Goal: Entertainment & Leisure: Consume media (video, audio)

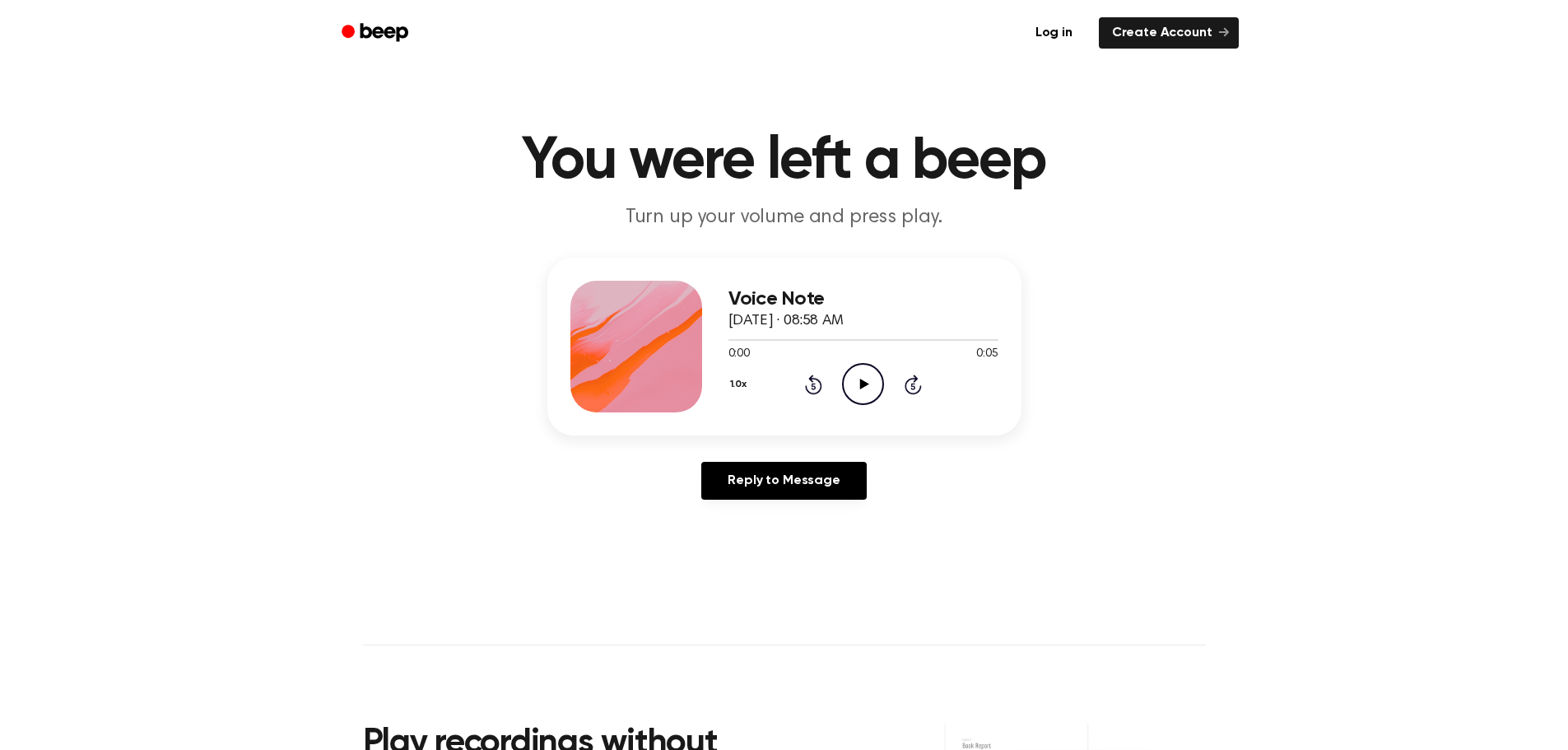
click at [857, 380] on icon "Play Audio" at bounding box center [863, 384] width 42 height 42
click at [852, 382] on icon "Play Audio" at bounding box center [863, 384] width 42 height 42
click at [861, 395] on icon "Play Audio" at bounding box center [863, 384] width 42 height 42
click at [859, 382] on icon "Play Audio" at bounding box center [863, 384] width 42 height 42
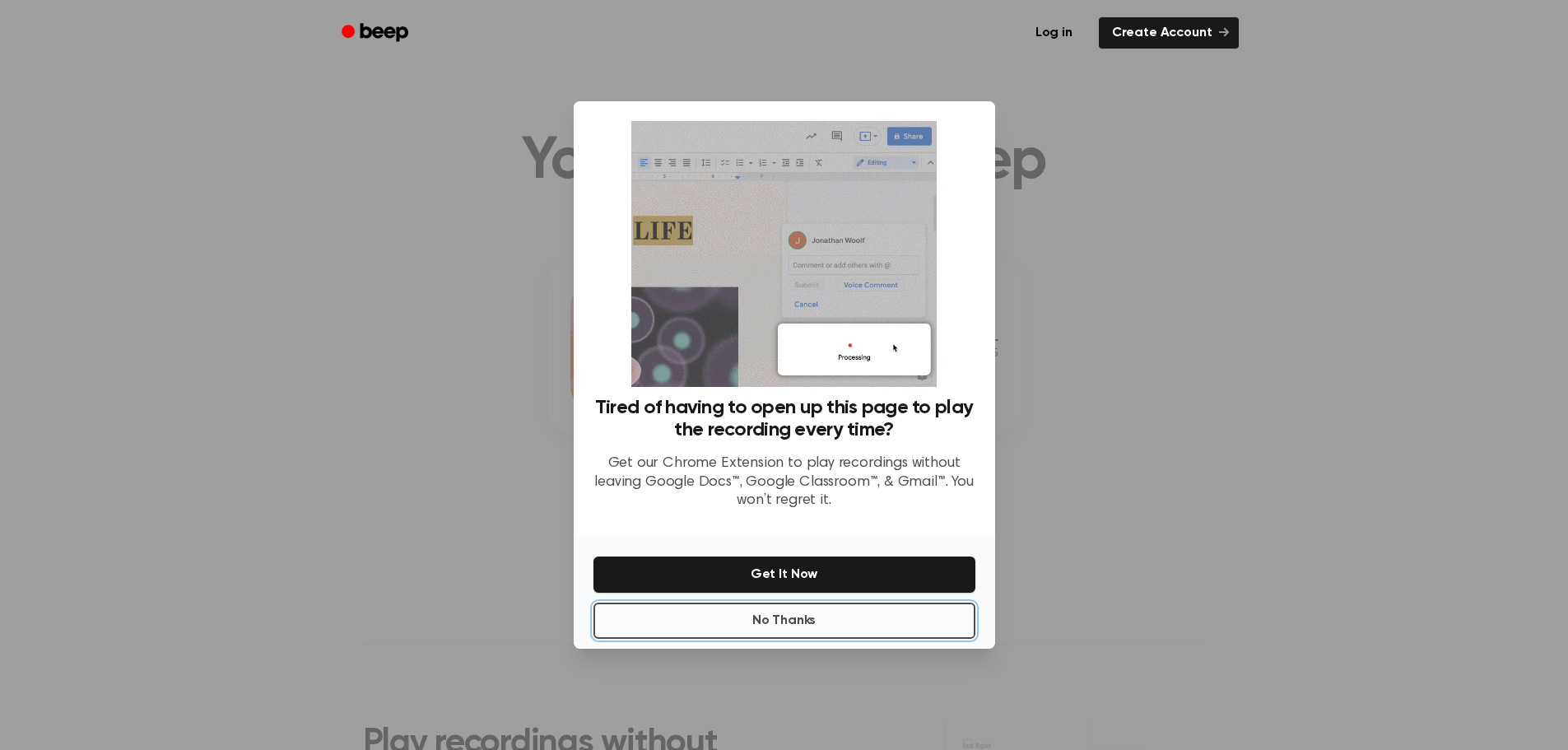
click at [790, 624] on button "No Thanks" at bounding box center [784, 621] width 382 height 37
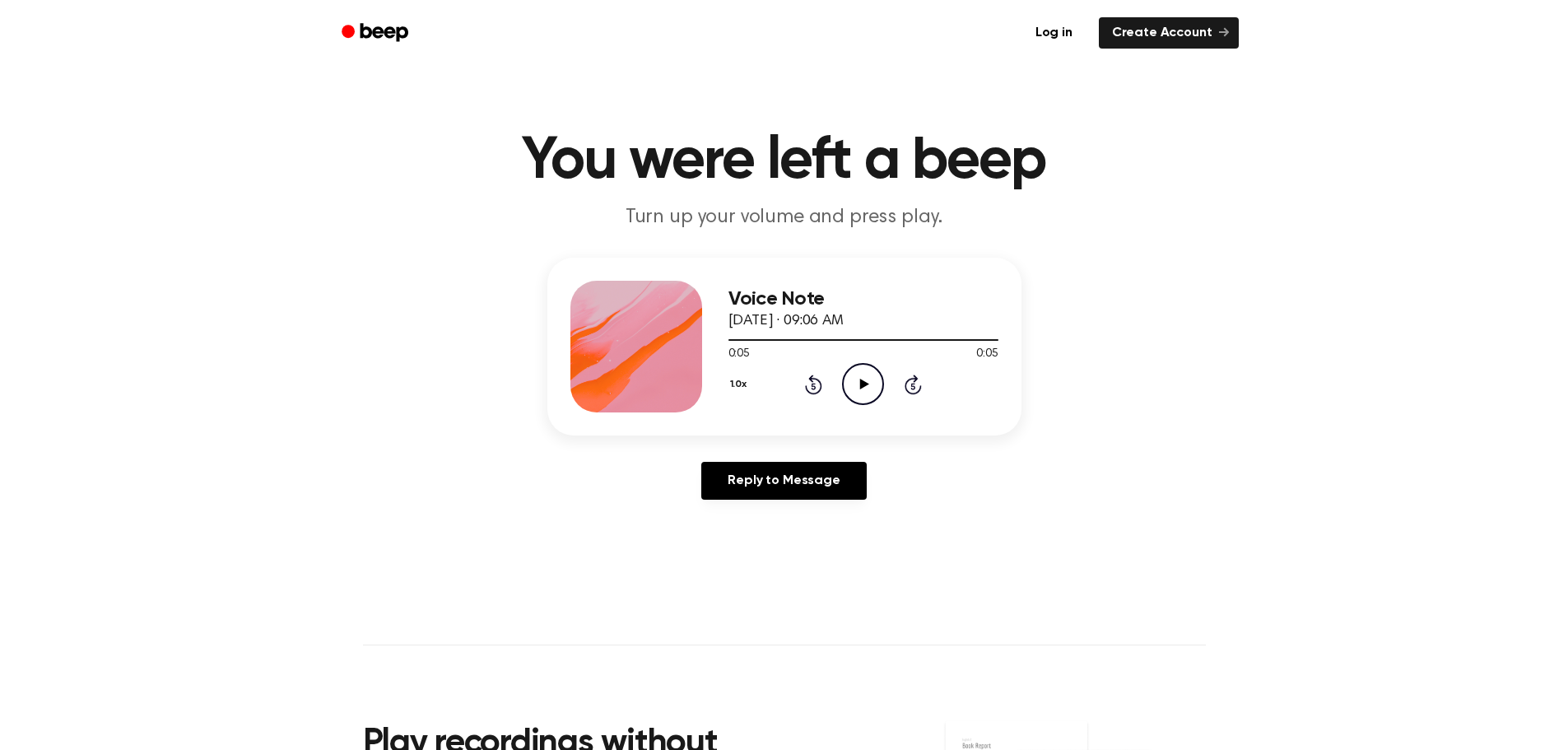
click at [866, 383] on icon at bounding box center [865, 384] width 9 height 10
click at [865, 388] on icon "Play Audio" at bounding box center [863, 384] width 42 height 42
click at [865, 388] on icon at bounding box center [863, 384] width 7 height 10
click at [867, 383] on icon "Play Audio" at bounding box center [863, 384] width 42 height 42
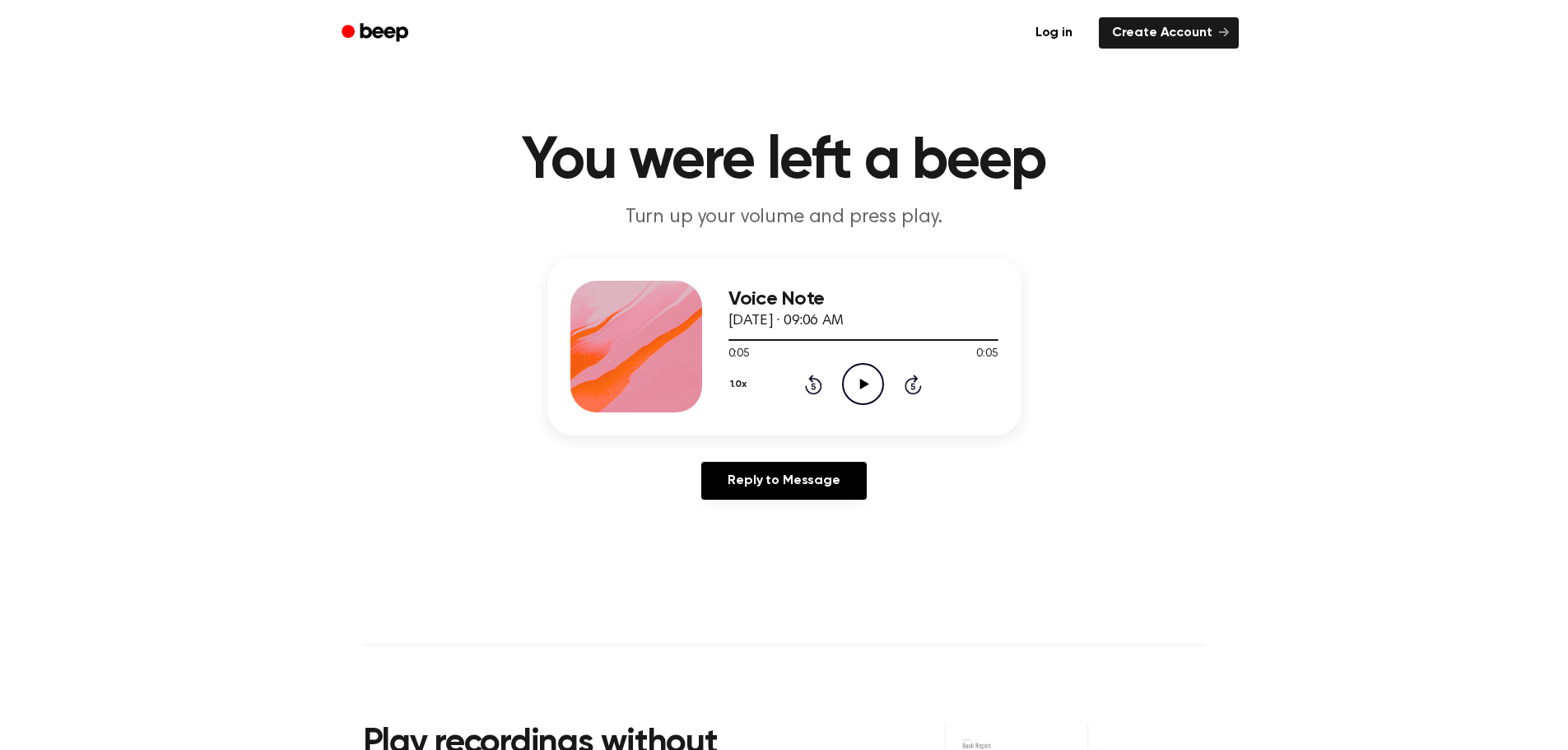
click at [867, 383] on icon "Play Audio" at bounding box center [863, 384] width 42 height 42
click at [867, 383] on icon "Pause Audio" at bounding box center [863, 384] width 42 height 42
click at [867, 383] on icon "Play Audio" at bounding box center [863, 384] width 42 height 42
click at [862, 390] on icon "Play Audio" at bounding box center [863, 384] width 42 height 42
click at [862, 390] on icon "Pause Audio" at bounding box center [863, 384] width 42 height 42
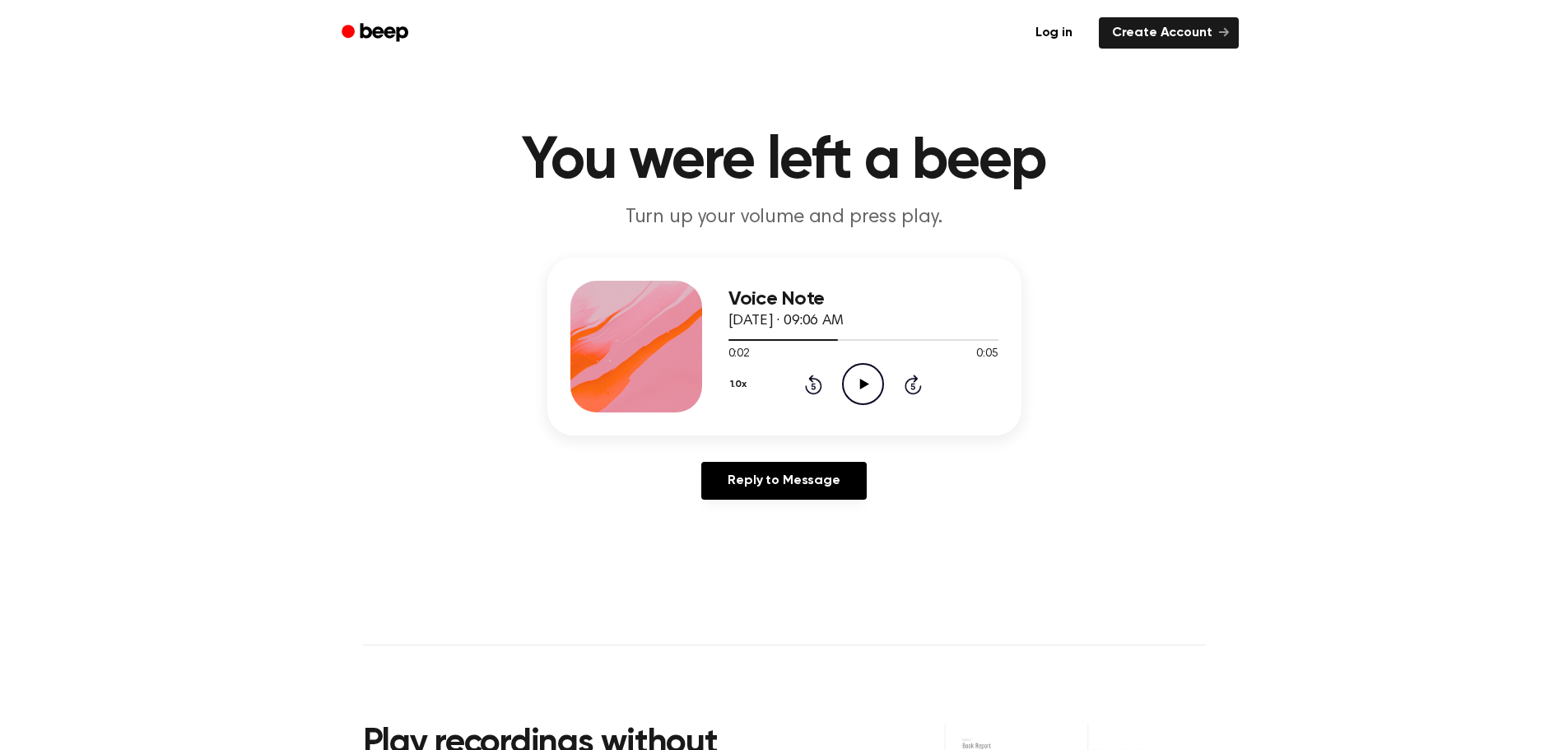
click at [862, 390] on icon "Play Audio" at bounding box center [863, 384] width 42 height 42
click at [863, 387] on icon at bounding box center [865, 384] width 9 height 10
click at [862, 380] on icon "Play Audio" at bounding box center [863, 384] width 42 height 42
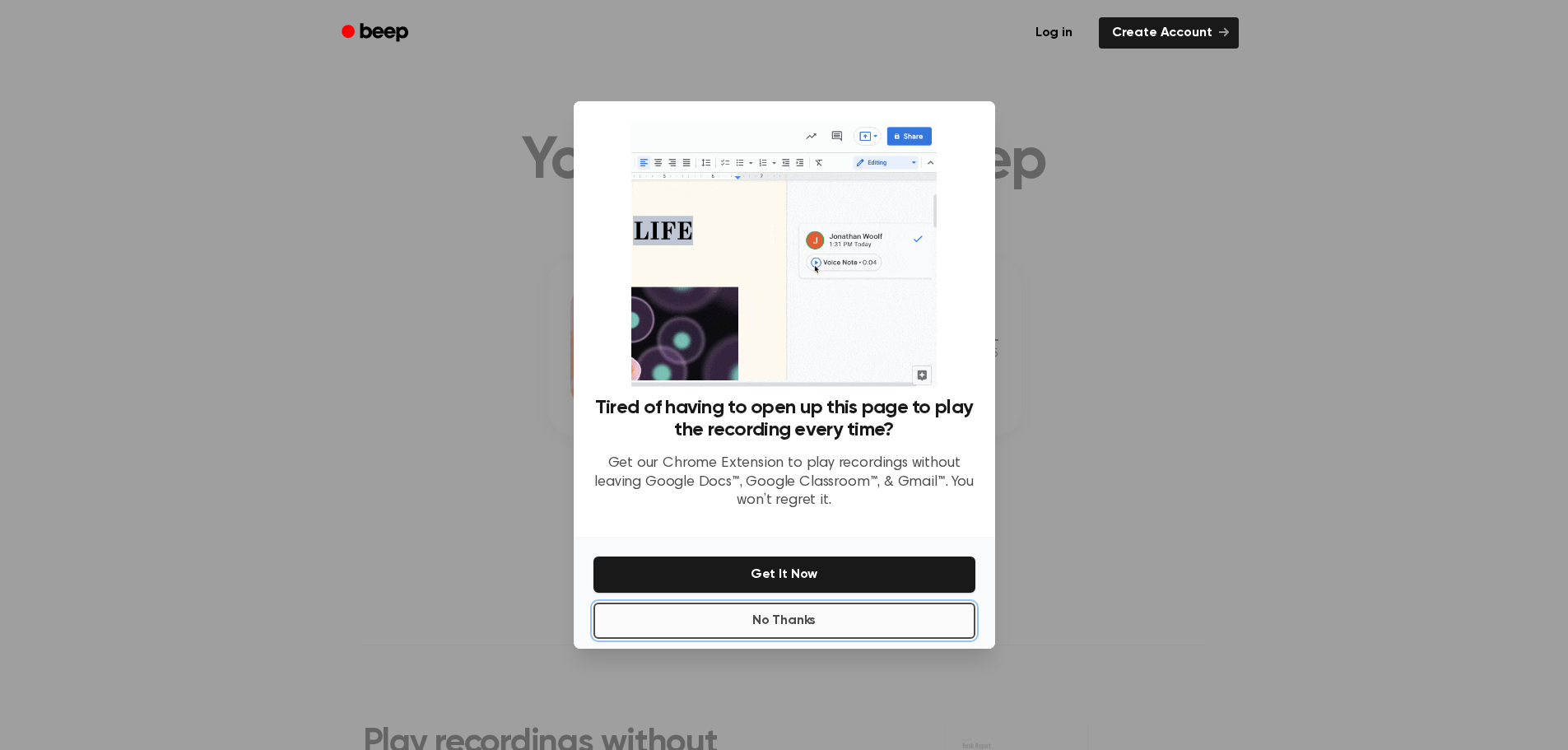
click at [796, 626] on button "No Thanks" at bounding box center [784, 621] width 382 height 37
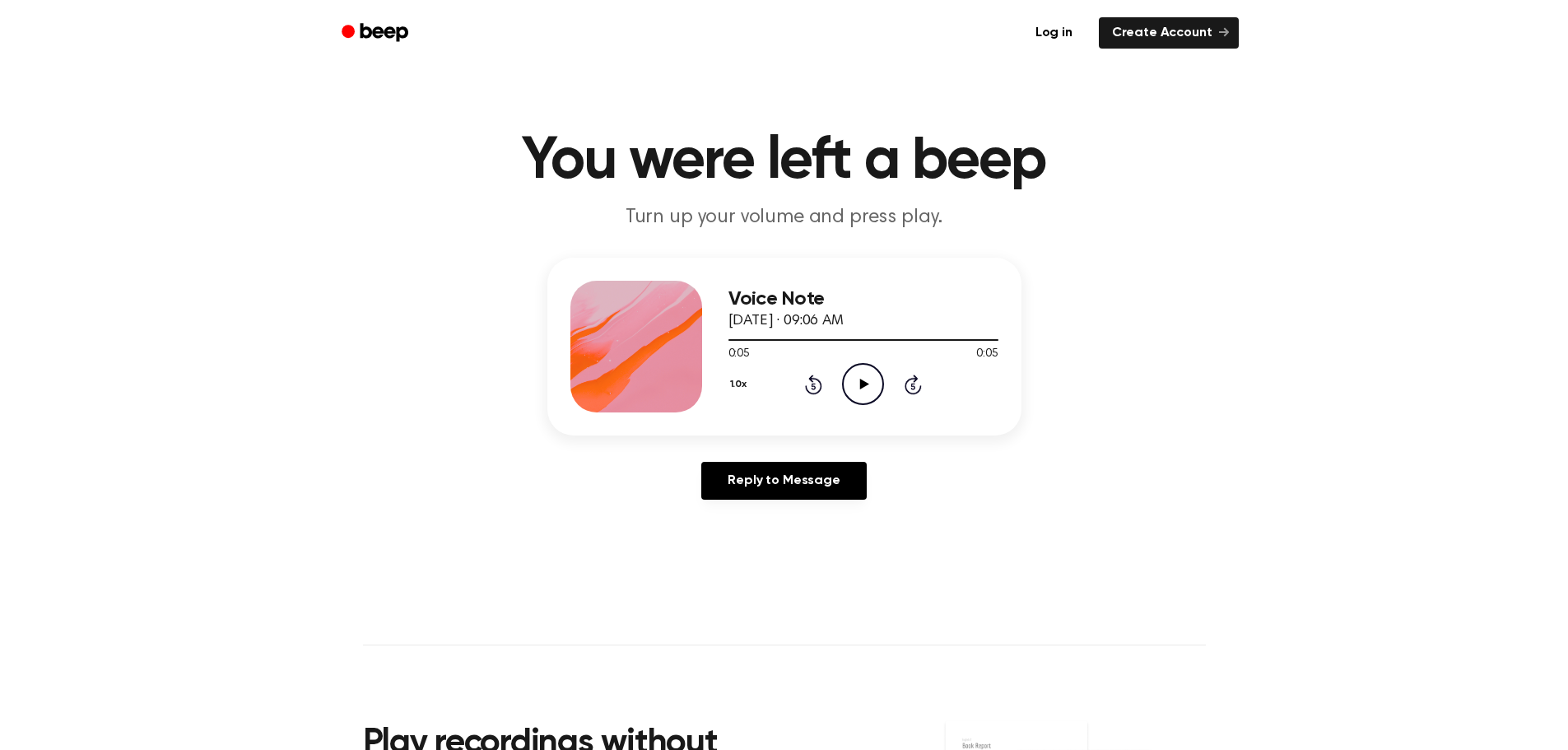
click at [864, 382] on icon at bounding box center [865, 384] width 9 height 10
click at [864, 382] on icon at bounding box center [863, 384] width 7 height 10
click at [864, 382] on icon at bounding box center [865, 384] width 9 height 10
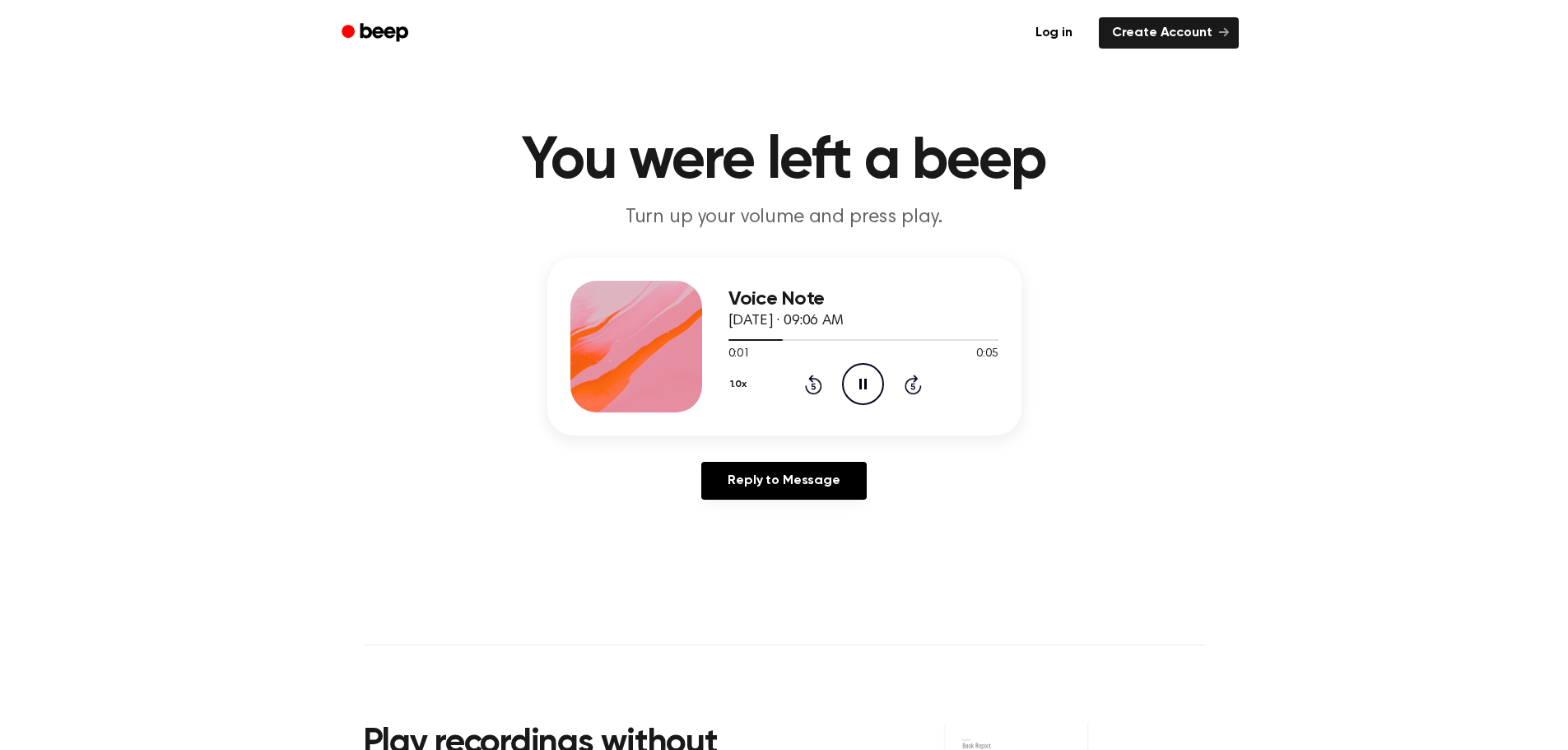
click at [864, 382] on icon at bounding box center [863, 384] width 7 height 10
click at [864, 382] on icon at bounding box center [865, 384] width 9 height 10
click at [865, 382] on icon at bounding box center [865, 384] width 9 height 10
click at [865, 382] on icon at bounding box center [863, 384] width 7 height 10
click at [865, 382] on icon at bounding box center [865, 384] width 9 height 10
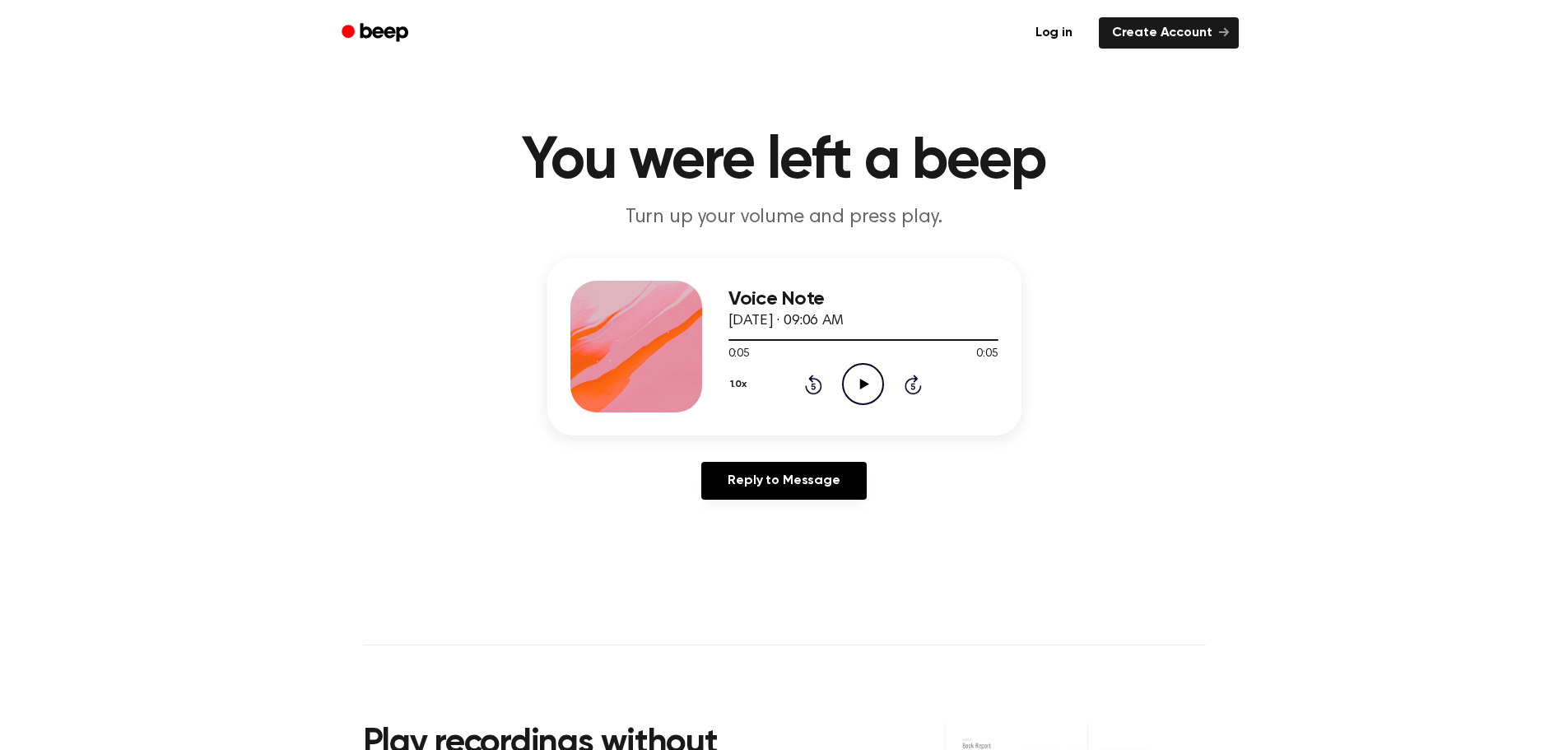
click at [865, 382] on icon at bounding box center [865, 384] width 9 height 10
click at [865, 382] on icon at bounding box center [863, 384] width 7 height 10
click at [865, 382] on icon at bounding box center [865, 384] width 9 height 10
click at [857, 387] on icon "Play Audio" at bounding box center [863, 384] width 42 height 42
click at [859, 386] on icon "Play Audio" at bounding box center [863, 384] width 42 height 42
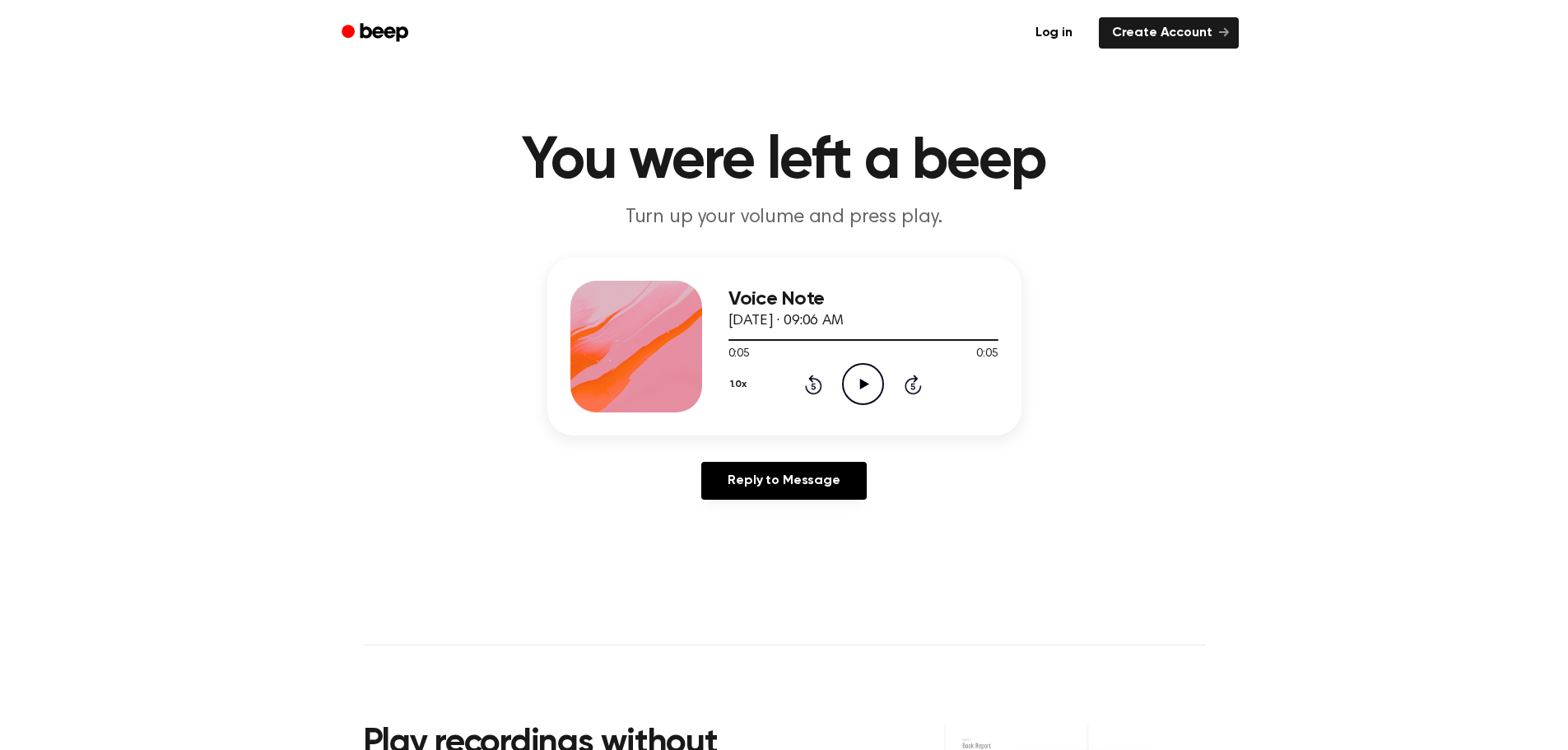
click at [867, 381] on icon "Play Audio" at bounding box center [863, 384] width 42 height 42
